Goal: Transaction & Acquisition: Purchase product/service

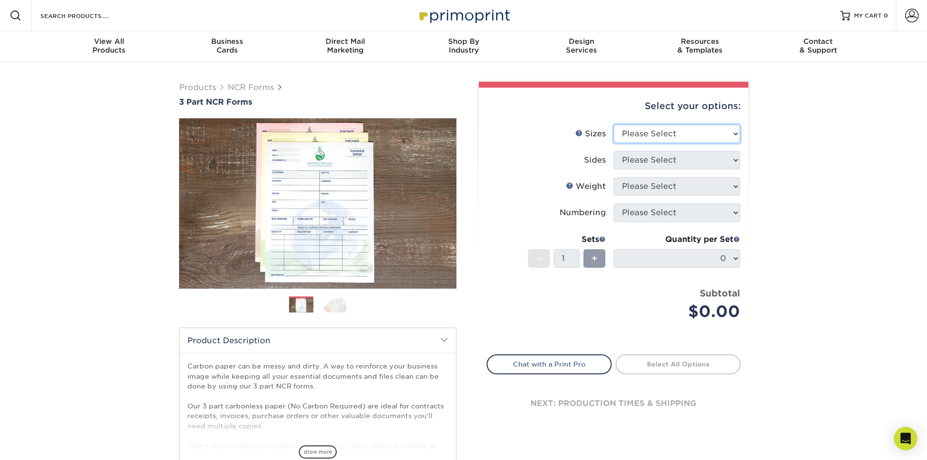
click at [696, 130] on select "Please Select 5.5" x 8.5" 8.5" x 11"" at bounding box center [677, 134] width 127 height 18
select select "8.50x11.00"
click at [614, 125] on select "Please Select 5.5" x 8.5" 8.5" x 11"" at bounding box center [677, 134] width 127 height 18
click at [678, 158] on select "Please Select Black & White (1/0) Full Color (4/0)" at bounding box center [677, 160] width 127 height 18
select select "32d3c223-f82c-492b-b915-ba065a00862f"
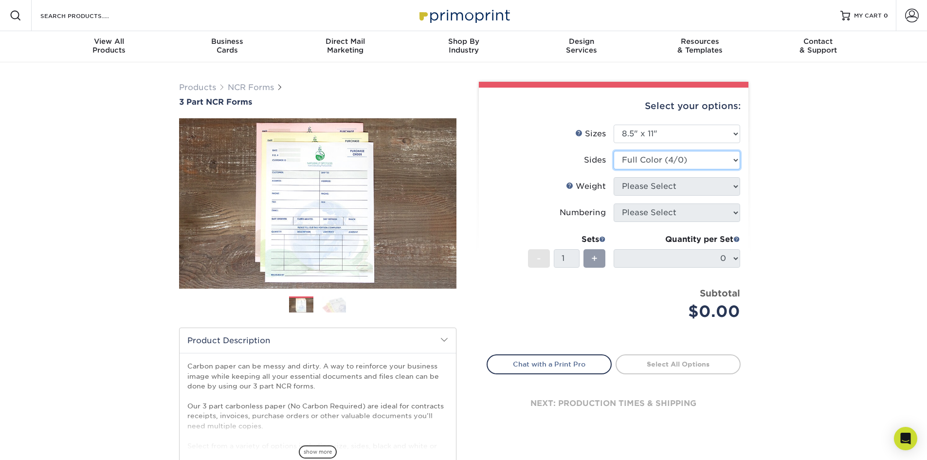
click at [614, 151] on select "Please Select Black & White (1/0) Full Color (4/0)" at bounding box center [677, 160] width 127 height 18
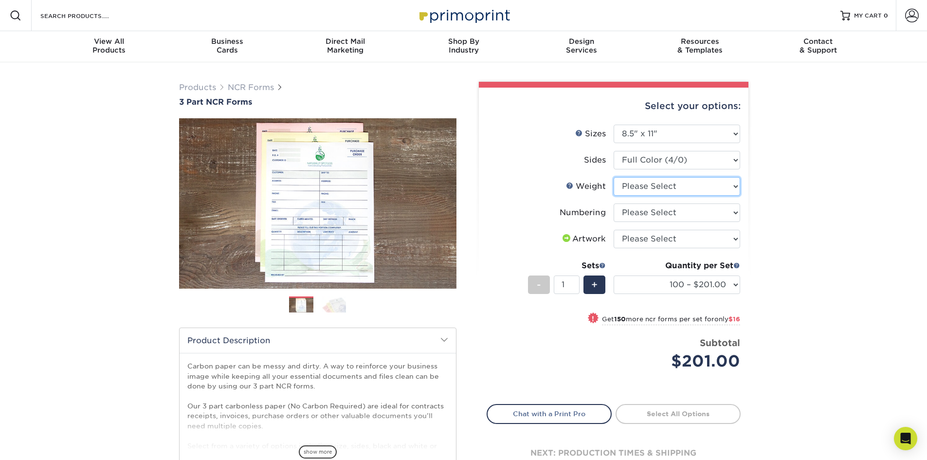
click at [675, 195] on select "Please Select 20LB3P" at bounding box center [677, 186] width 127 height 18
click at [773, 213] on div "Products NCR Forms 3 Part NCR Forms Next" at bounding box center [463, 322] width 927 height 520
click at [669, 190] on select "Please Select 20LB3P" at bounding box center [677, 186] width 127 height 18
select select "20LB3P"
click at [614, 177] on select "Please Select 20LB3P" at bounding box center [677, 186] width 127 height 18
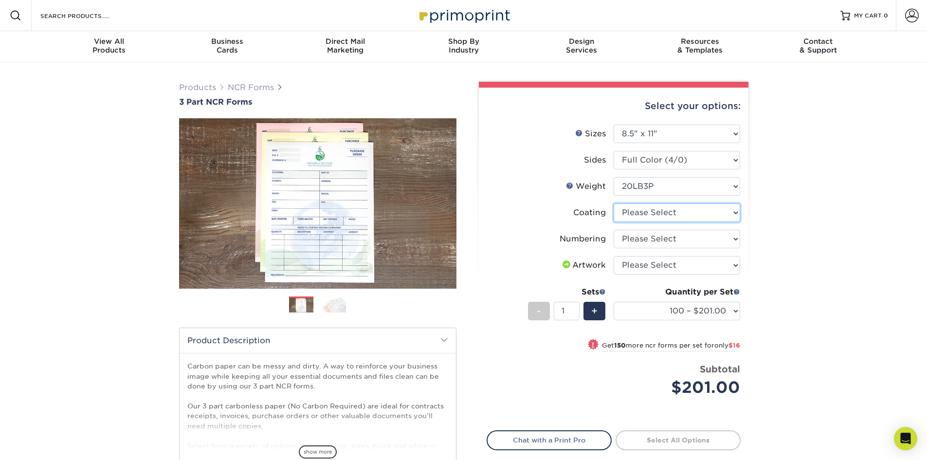
click at [670, 211] on select at bounding box center [677, 212] width 127 height 18
click at [810, 215] on div "Products NCR Forms 3 Part NCR Forms Next" at bounding box center [463, 322] width 927 height 520
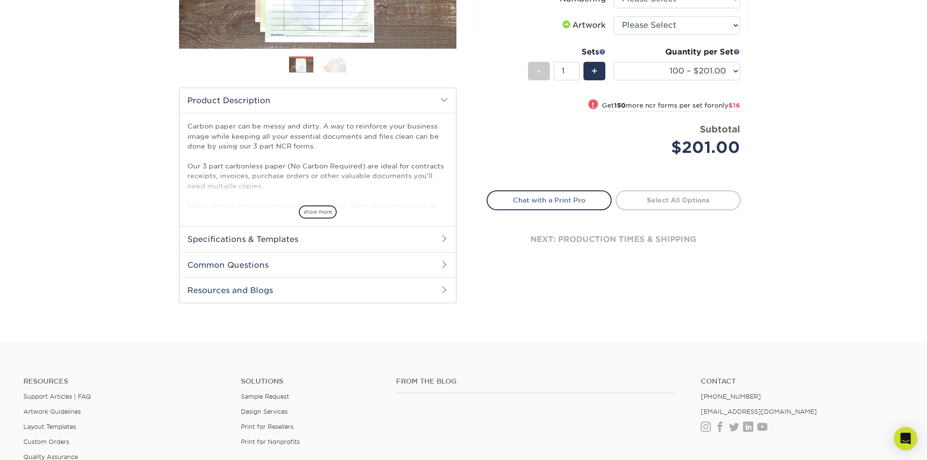
scroll to position [146, 0]
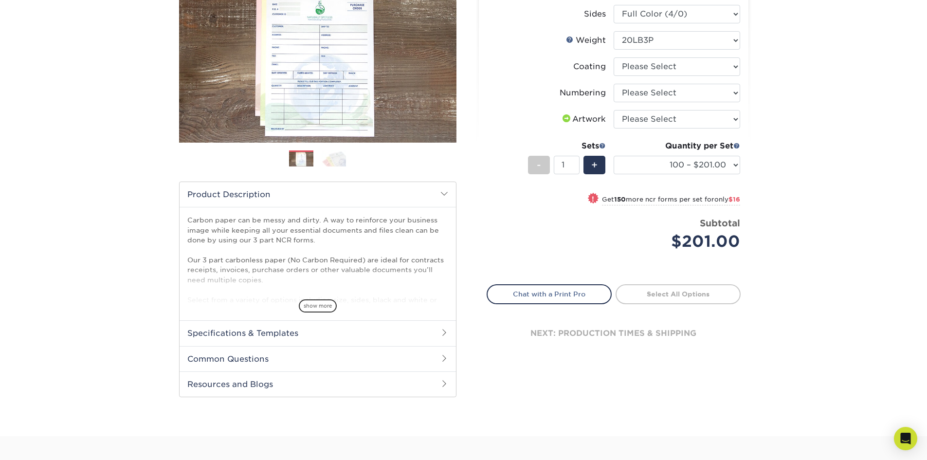
click at [342, 159] on img at bounding box center [334, 158] width 24 height 17
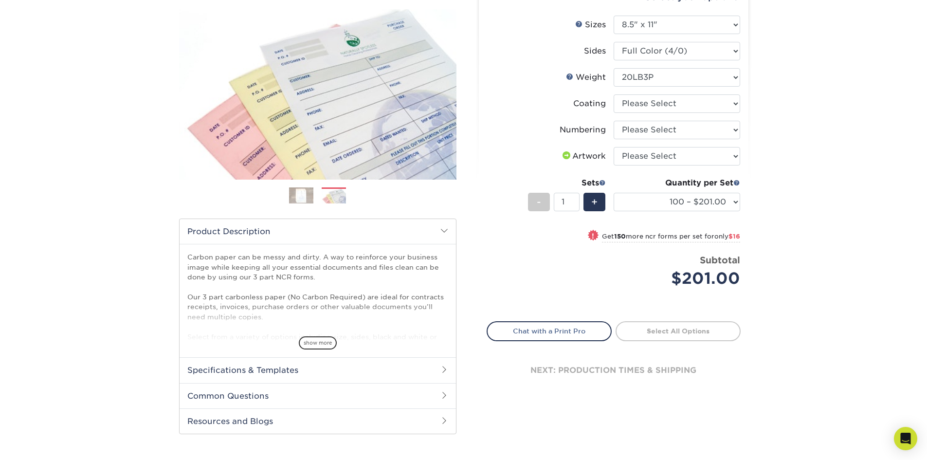
scroll to position [49, 0]
